Goal: Task Accomplishment & Management: Manage account settings

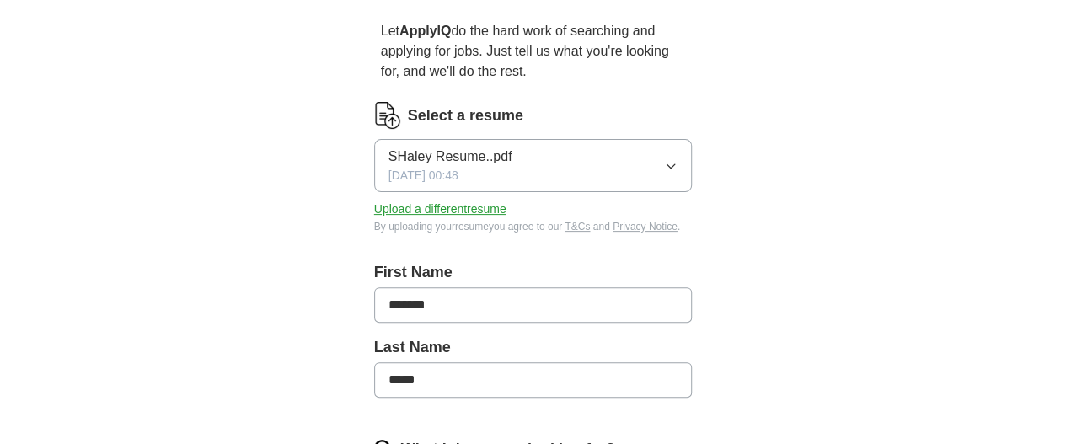
scroll to position [147, 0]
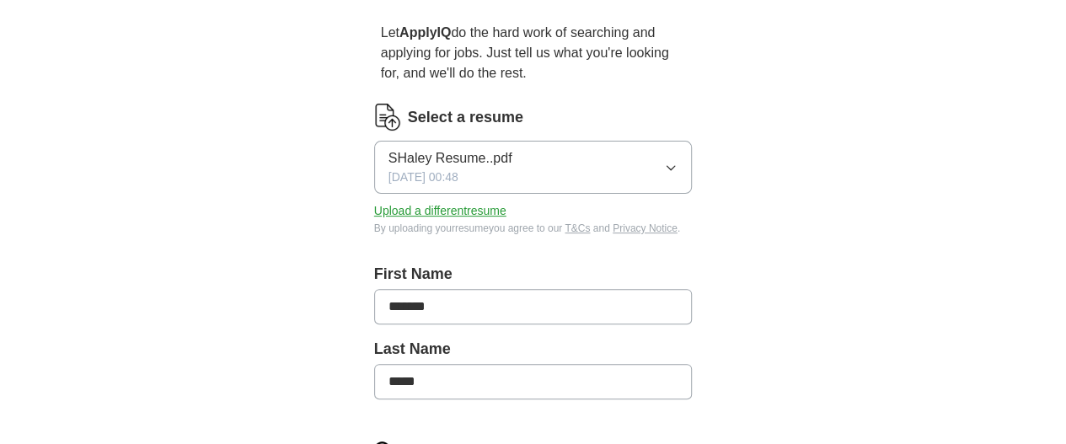
click at [693, 159] on button "SHaley Resume..pdf [DATE] 00:48" at bounding box center [533, 167] width 319 height 53
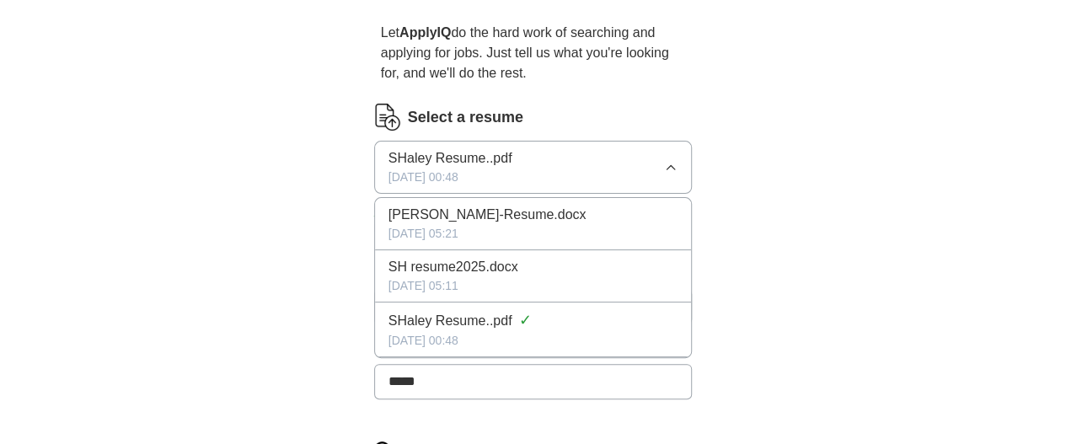
click at [516, 205] on span "[PERSON_NAME]-Resume.docx" at bounding box center [487, 215] width 198 height 20
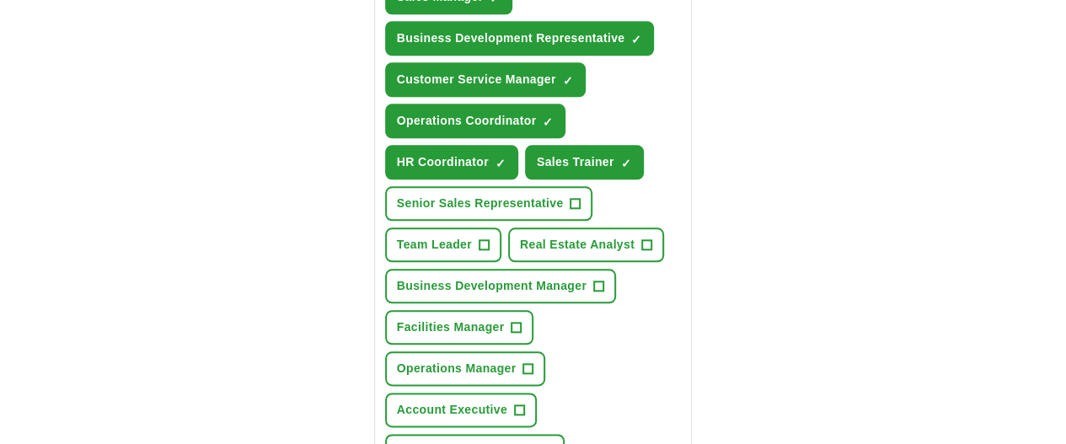
scroll to position [809, 0]
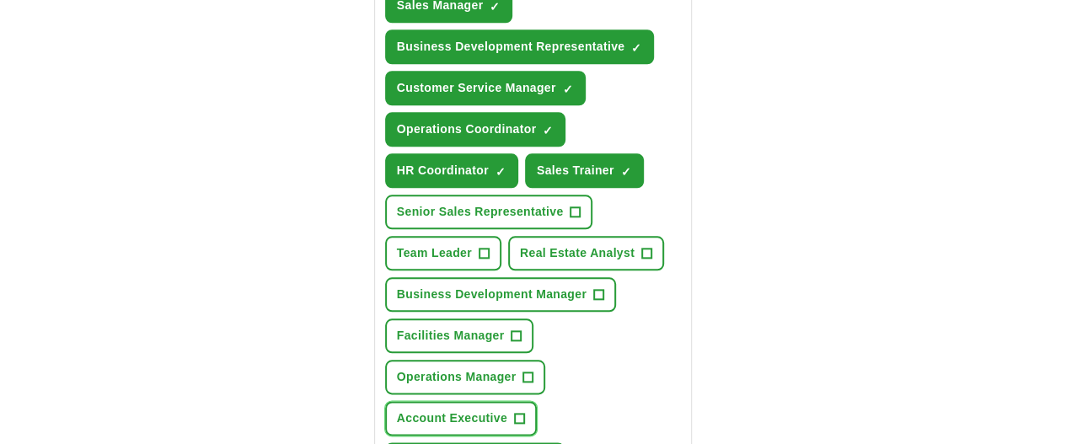
click at [468, 401] on button "Account Executive +" at bounding box center [461, 418] width 152 height 35
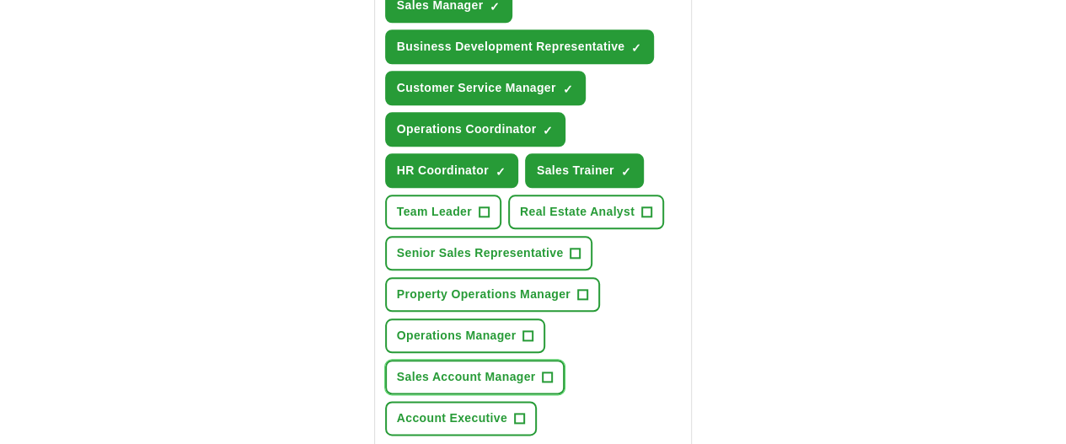
click at [536, 368] on span "Sales Account Manager" at bounding box center [466, 377] width 139 height 18
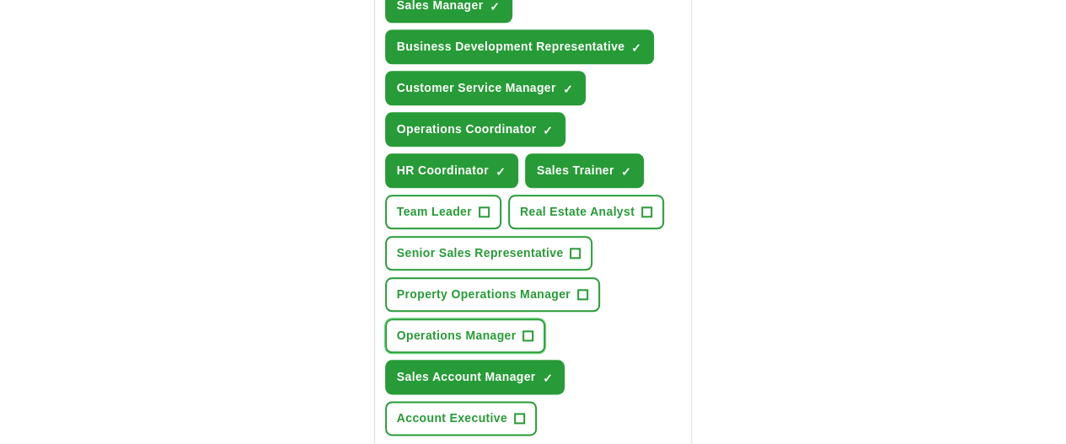
click at [452, 327] on span "Operations Manager" at bounding box center [457, 336] width 120 height 18
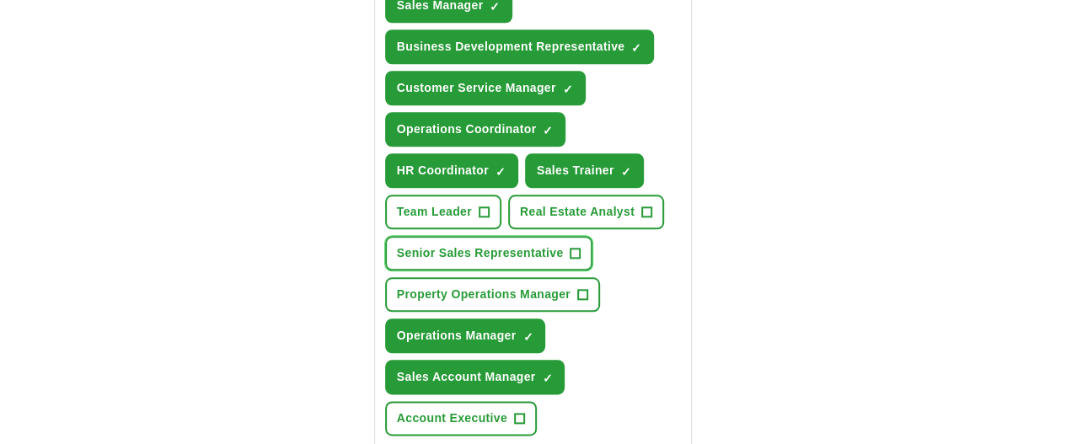
click at [554, 244] on span "Senior Sales Representative" at bounding box center [480, 253] width 167 height 18
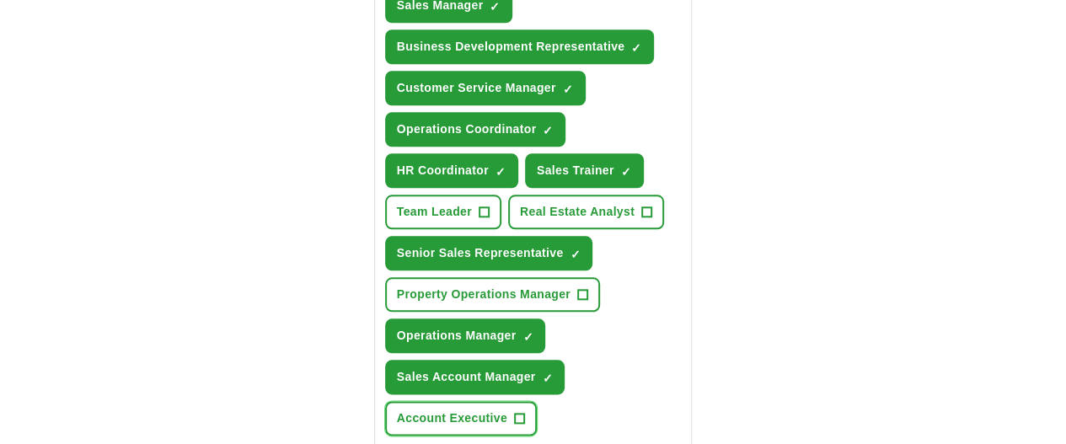
click at [435, 401] on button "Account Executive +" at bounding box center [461, 418] width 152 height 35
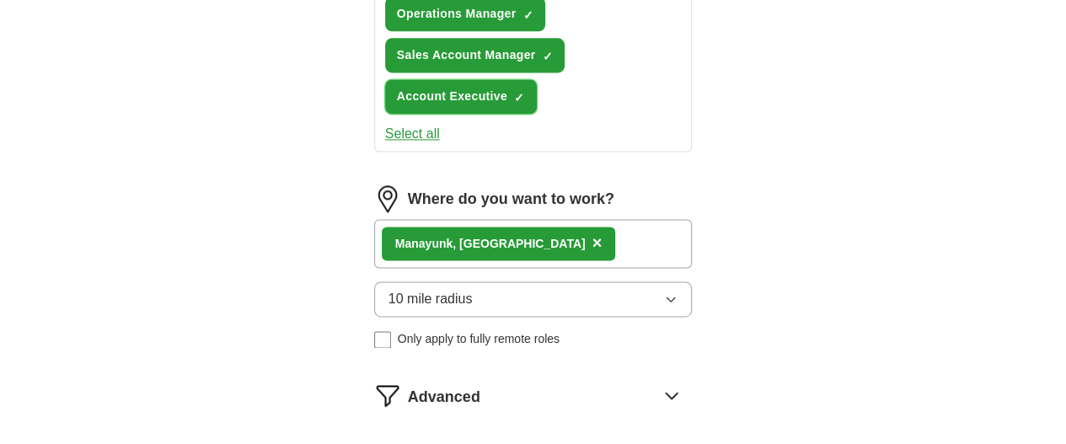
scroll to position [1132, 0]
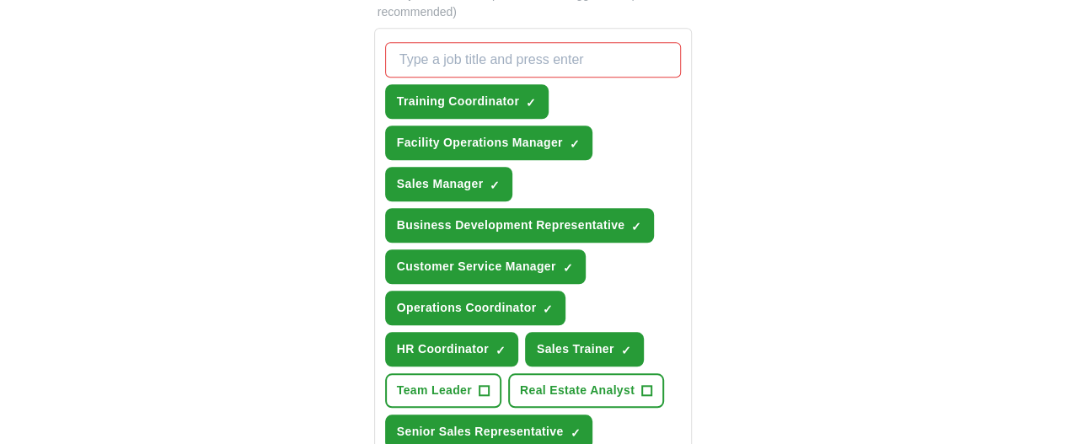
scroll to position [608, 0]
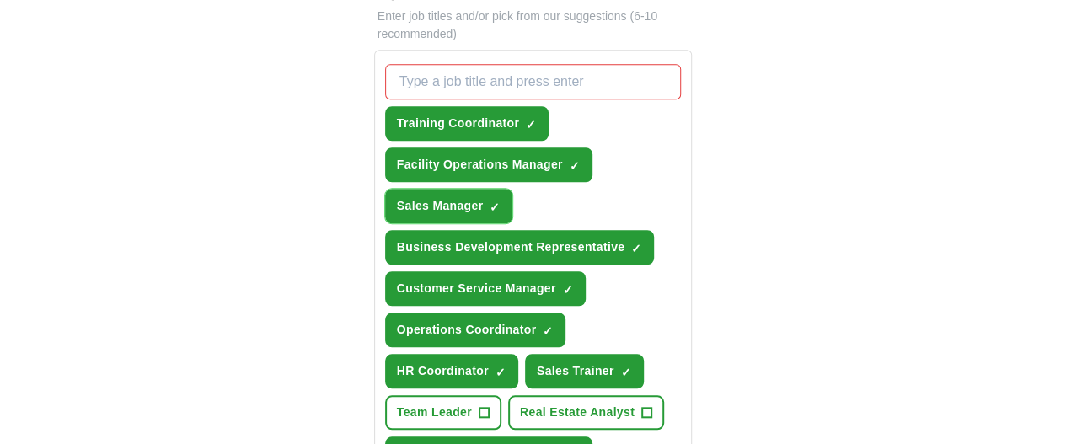
click at [0, 0] on span "×" at bounding box center [0, 0] width 0 height 0
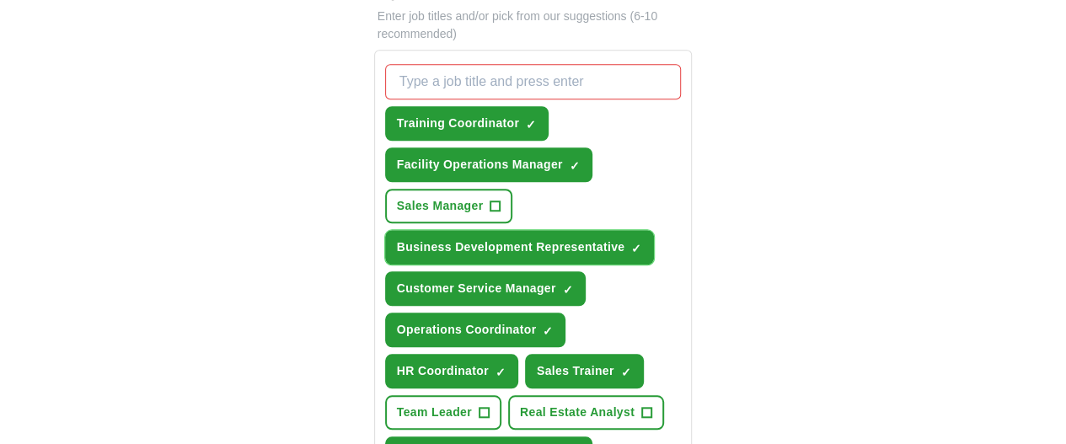
click at [0, 0] on span "×" at bounding box center [0, 0] width 0 height 0
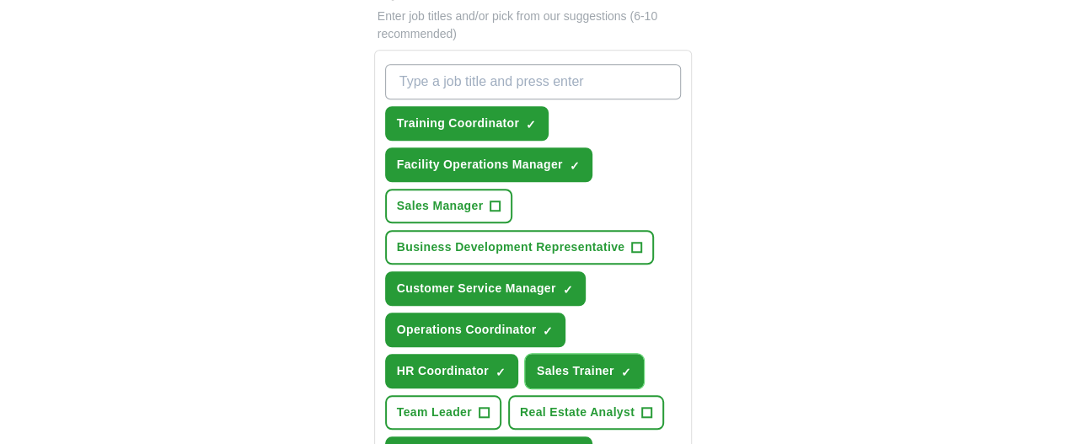
click at [0, 0] on span "×" at bounding box center [0, 0] width 0 height 0
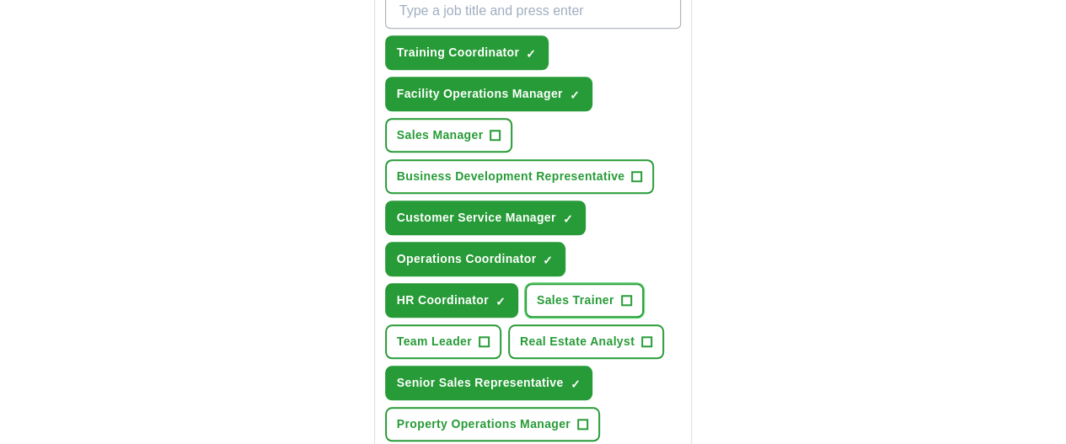
scroll to position [679, 0]
click at [0, 0] on span "×" at bounding box center [0, 0] width 0 height 0
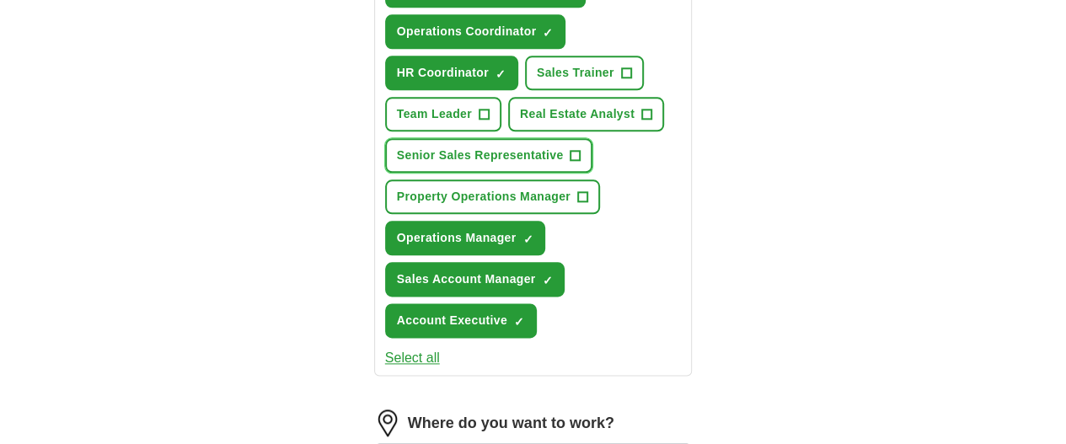
scroll to position [1253, 0]
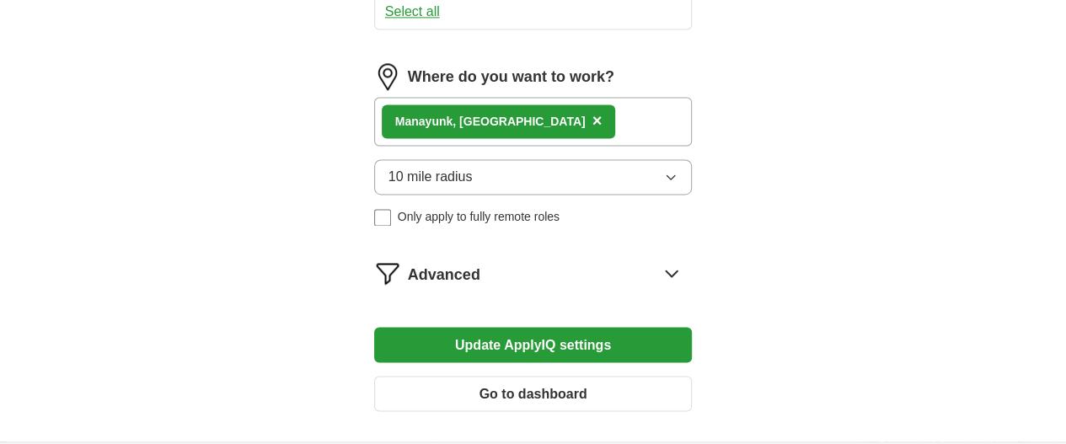
click at [519, 327] on button "Update ApplyIQ settings" at bounding box center [533, 344] width 319 height 35
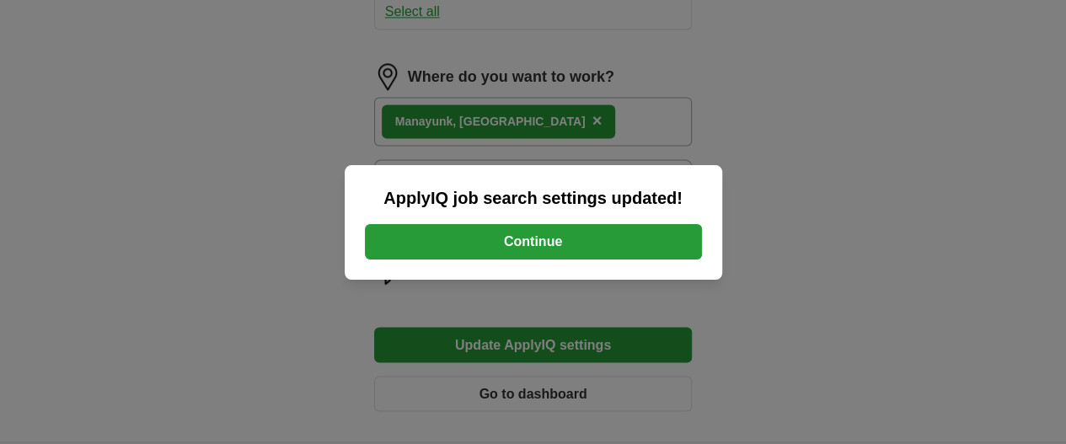
click at [527, 228] on button "Continue" at bounding box center [533, 241] width 337 height 35
